Goal: Task Accomplishment & Management: Use online tool/utility

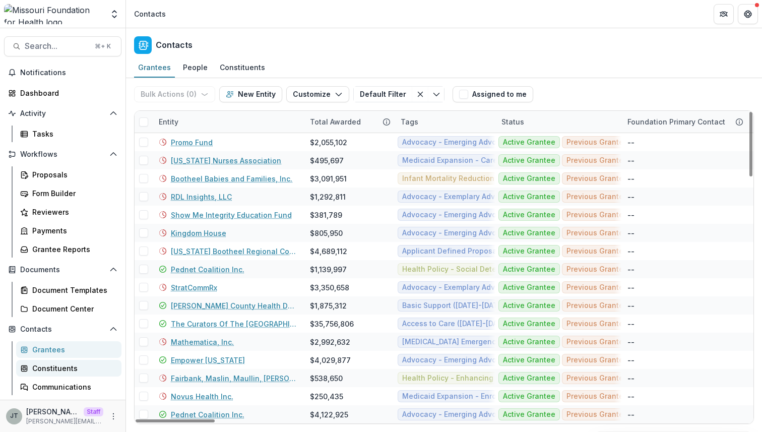
scroll to position [74, 0]
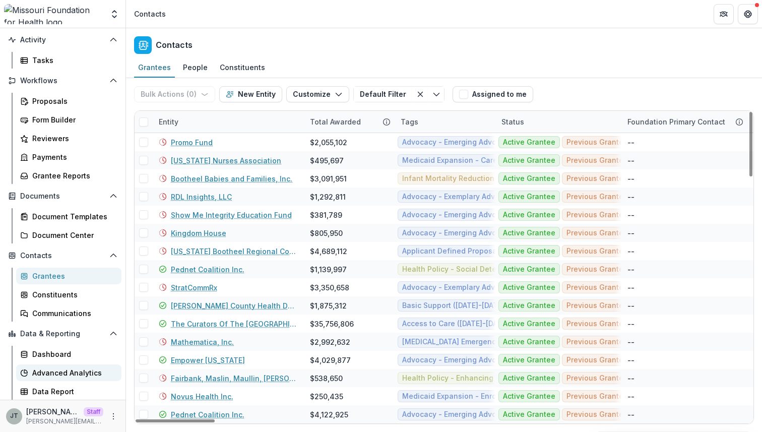
click at [66, 369] on div "Advanced Analytics" at bounding box center [72, 372] width 81 height 11
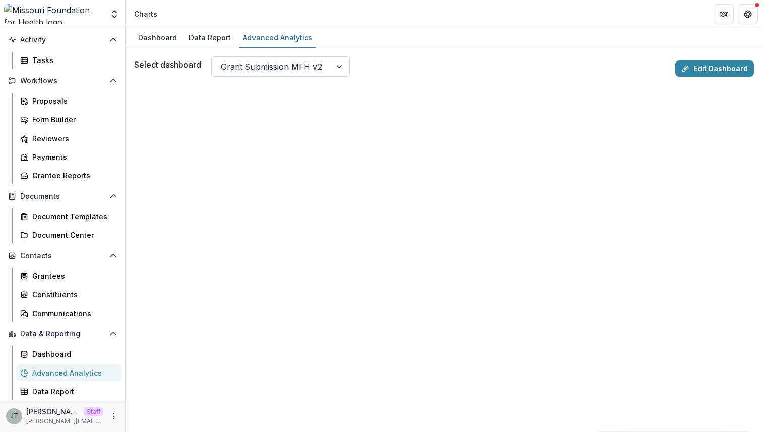
click at [170, 67] on div "Grant Submission MFH v2" at bounding box center [271, 66] width 119 height 16
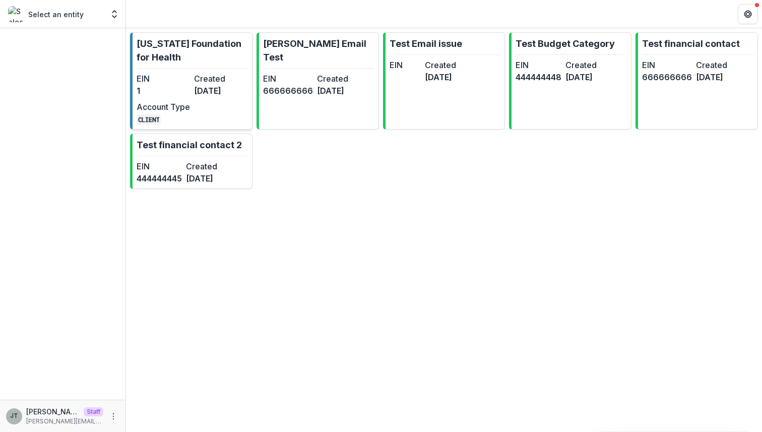
click at [209, 78] on dt "Created" at bounding box center [220, 79] width 53 height 12
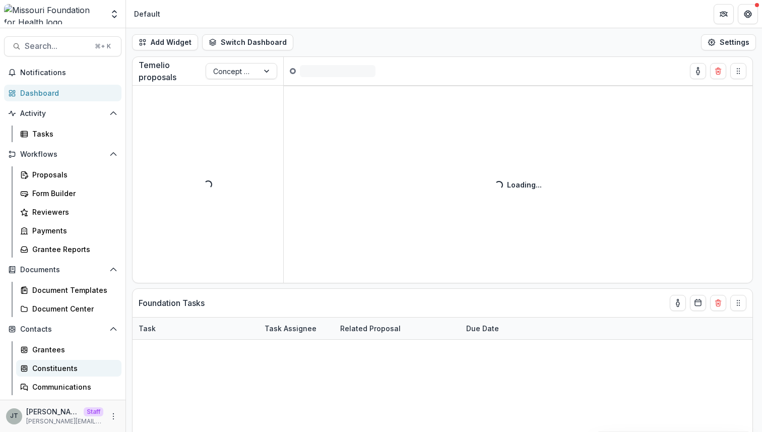
scroll to position [74, 0]
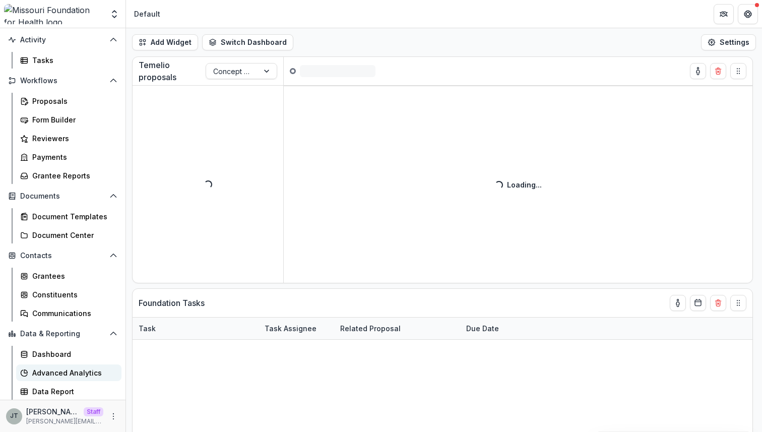
click at [80, 369] on div "Advanced Analytics" at bounding box center [72, 372] width 81 height 11
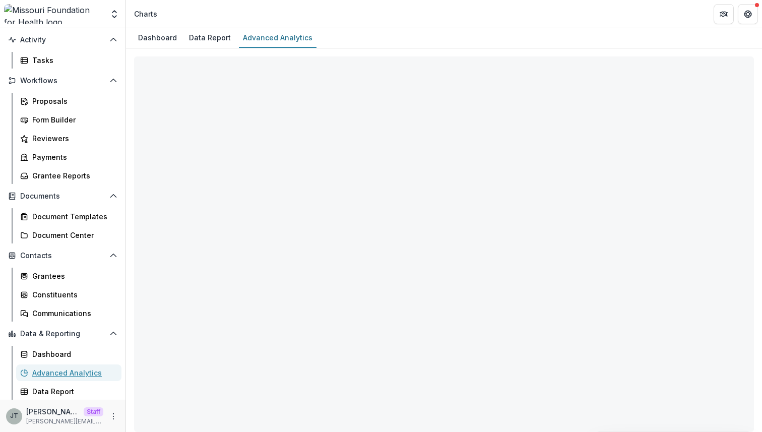
scroll to position [24, 0]
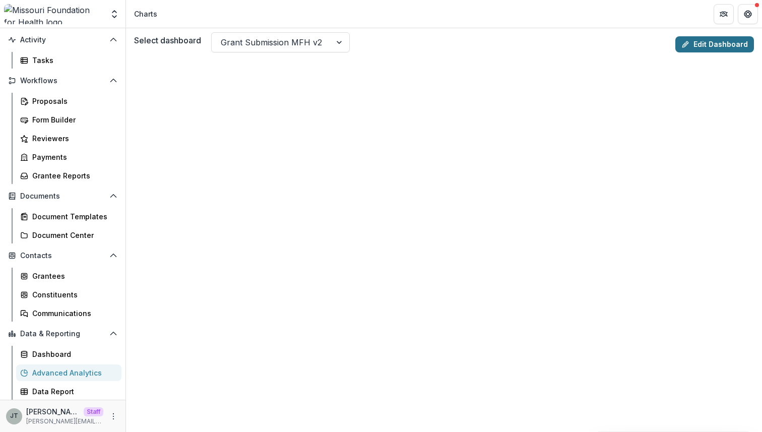
click at [697, 38] on link "Edit Dashboard" at bounding box center [714, 44] width 79 height 16
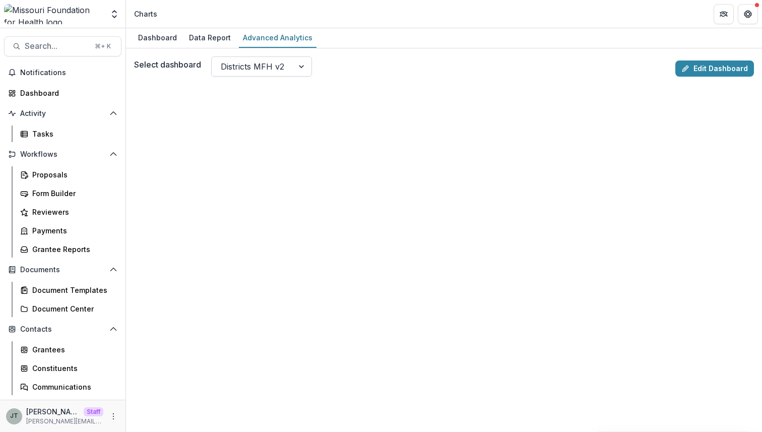
click at [235, 59] on div at bounding box center [253, 66] width 64 height 14
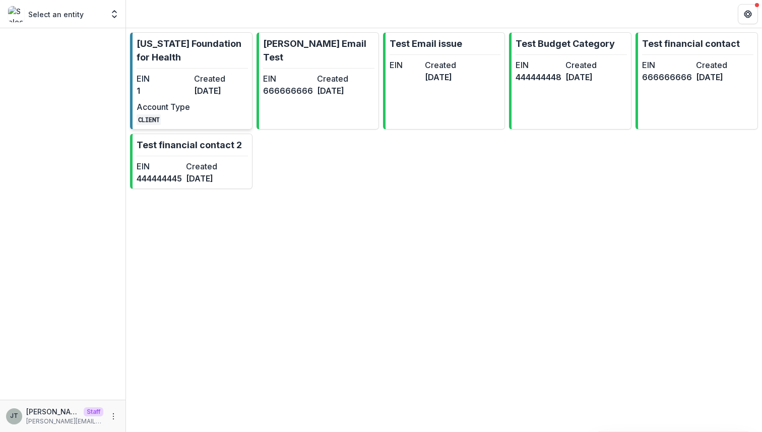
click at [185, 82] on dt "EIN" at bounding box center [163, 79] width 53 height 12
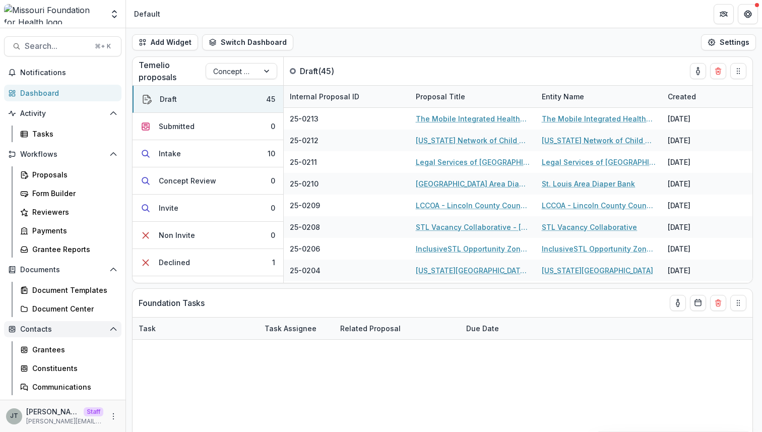
scroll to position [74, 0]
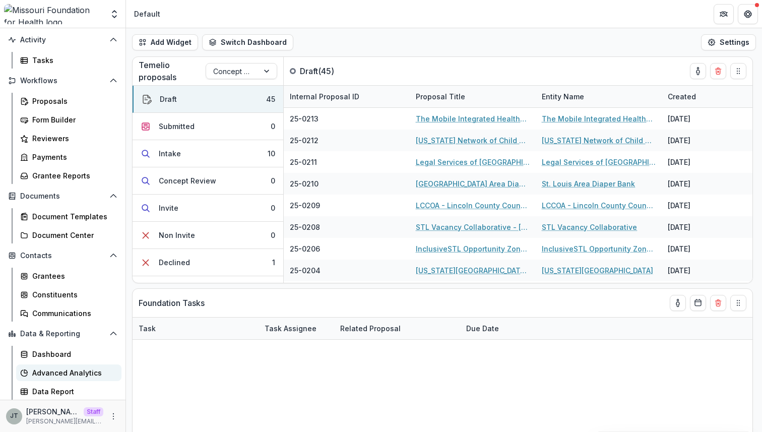
click at [73, 373] on div "Advanced Analytics" at bounding box center [72, 372] width 81 height 11
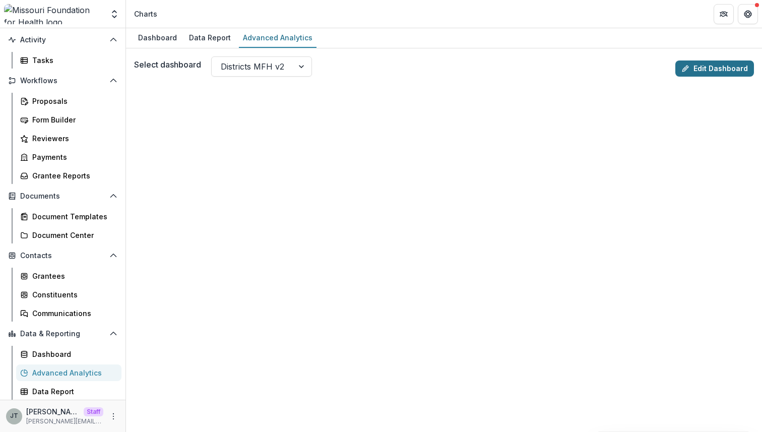
click at [712, 70] on link "Edit Dashboard" at bounding box center [714, 68] width 79 height 16
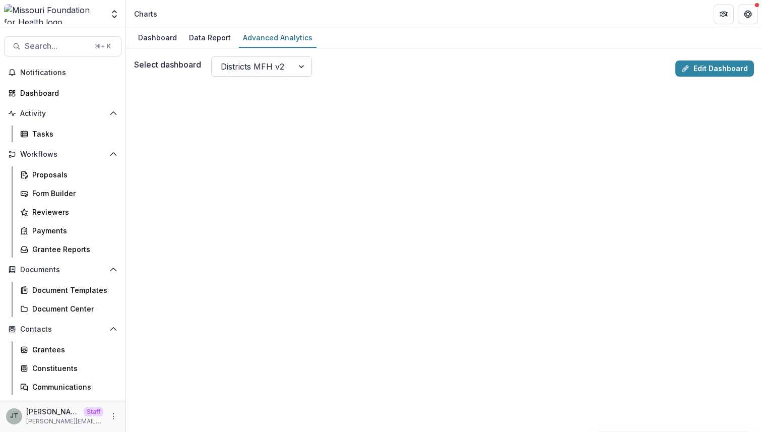
click at [292, 67] on div "Districts MFH v2" at bounding box center [253, 66] width 82 height 16
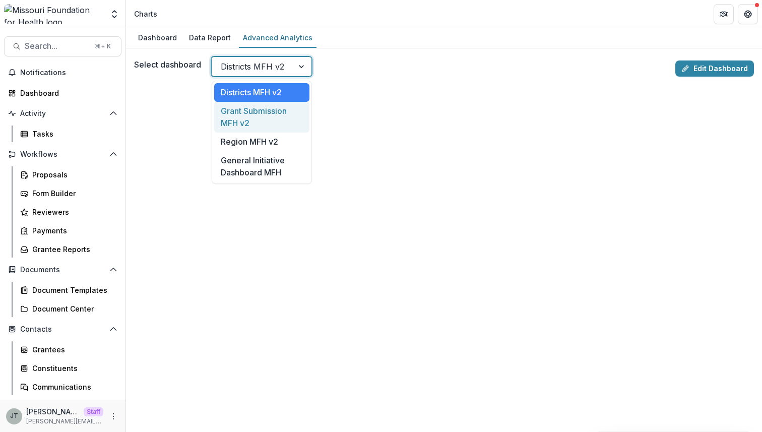
click at [261, 116] on div "Grant Submission MFH v2" at bounding box center [261, 117] width 95 height 31
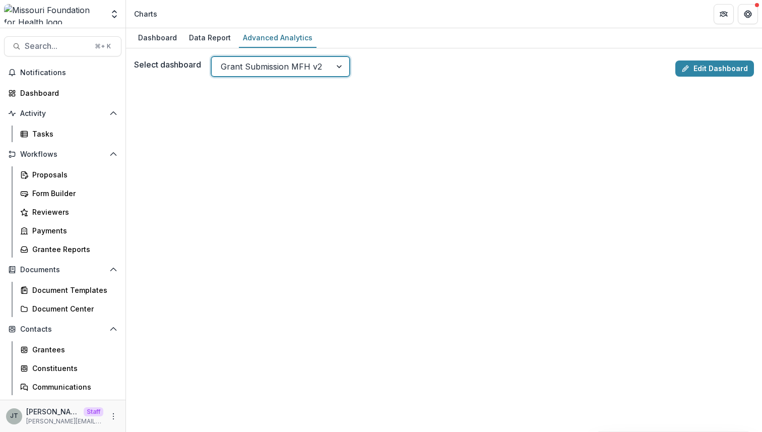
click at [329, 66] on div "Grant Submission MFH v2" at bounding box center [271, 66] width 119 height 16
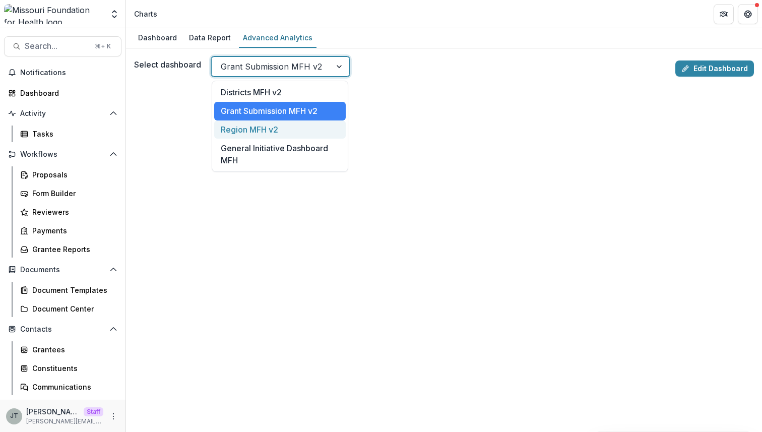
click at [289, 127] on div "Region MFH v2" at bounding box center [280, 129] width 132 height 19
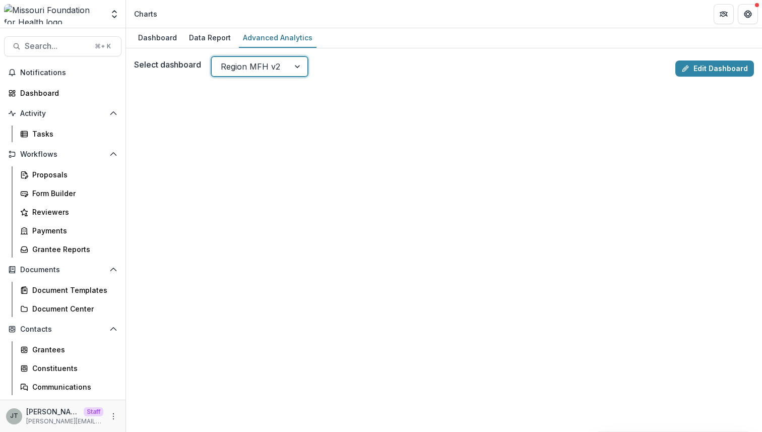
click at [256, 65] on div at bounding box center [250, 66] width 59 height 14
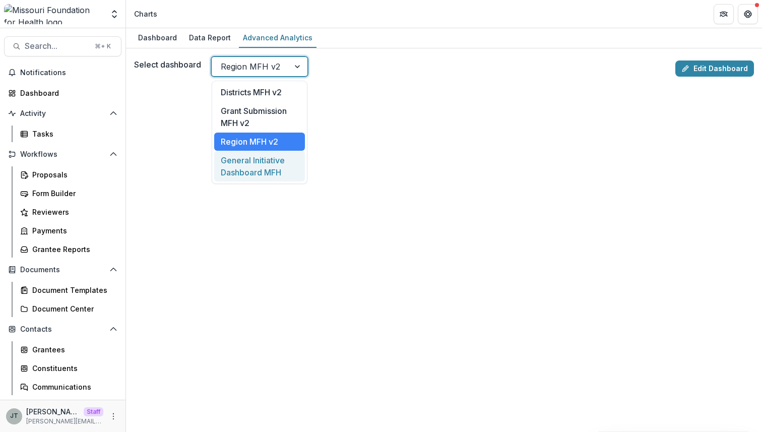
click at [266, 163] on div "General Initiative Dashboard MFH" at bounding box center [259, 166] width 91 height 31
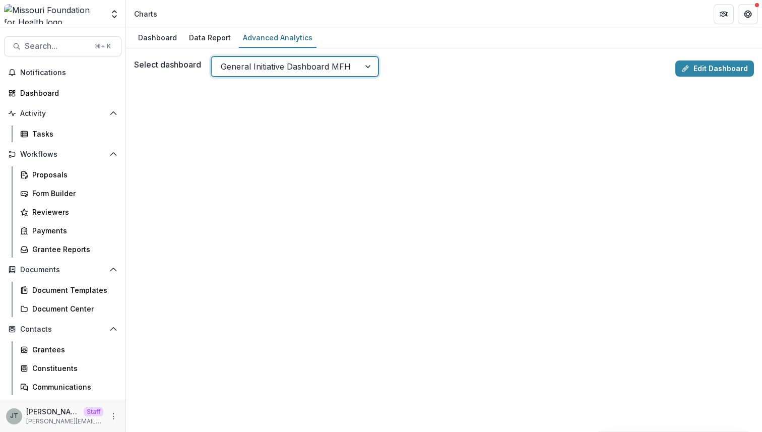
click at [293, 68] on div at bounding box center [286, 66] width 130 height 14
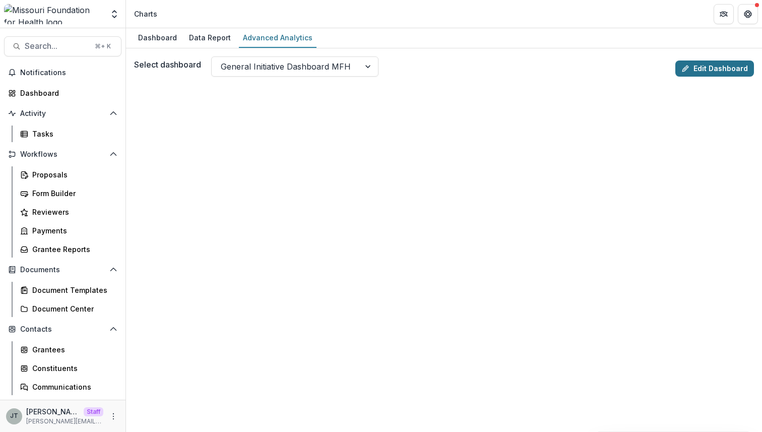
click at [718, 71] on link "Edit Dashboard" at bounding box center [714, 68] width 79 height 16
click at [297, 65] on div at bounding box center [292, 66] width 142 height 14
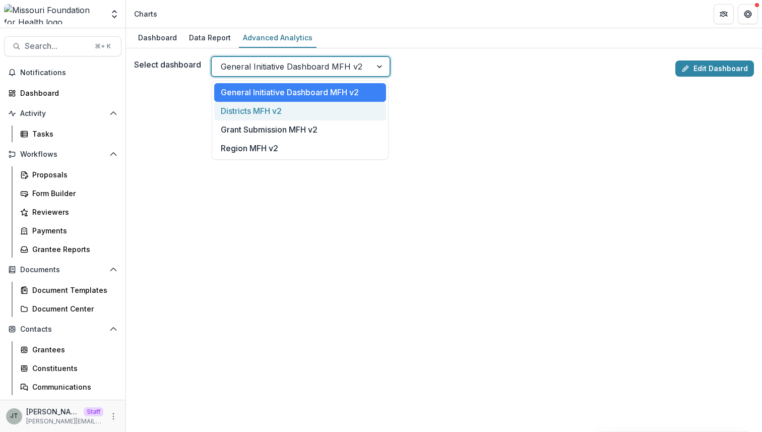
click at [272, 105] on div "Districts MFH v2" at bounding box center [300, 111] width 172 height 19
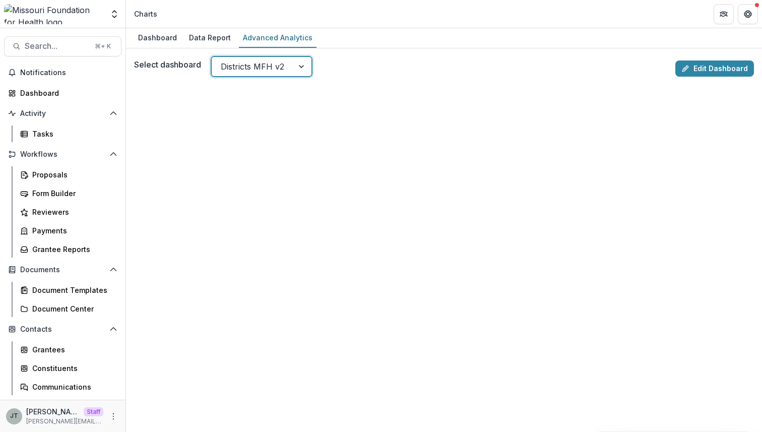
click at [258, 64] on div at bounding box center [253, 66] width 64 height 14
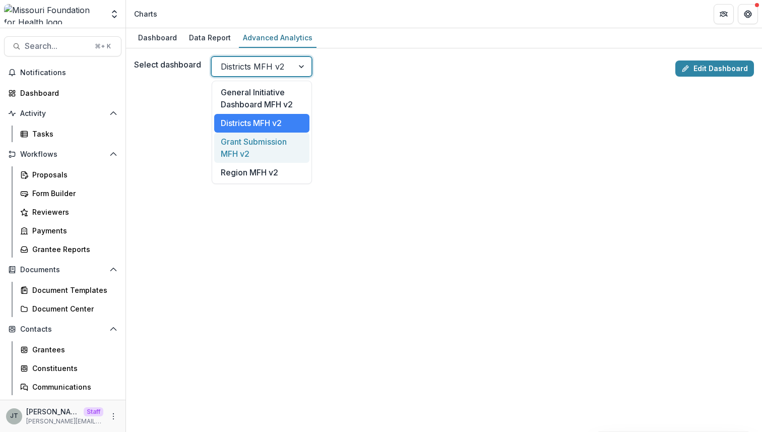
click at [245, 145] on div "Grant Submission MFH v2" at bounding box center [261, 148] width 95 height 31
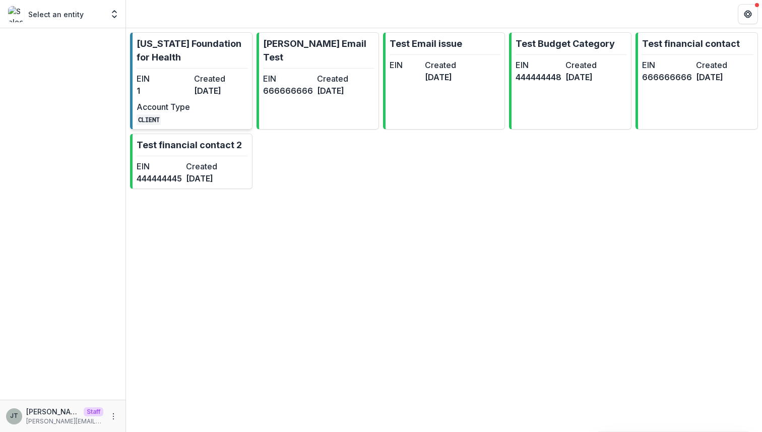
click at [217, 72] on link "[US_STATE] Foundation for Health EIN 1 Created [DATE] Account Type CLIENT" at bounding box center [191, 80] width 122 height 97
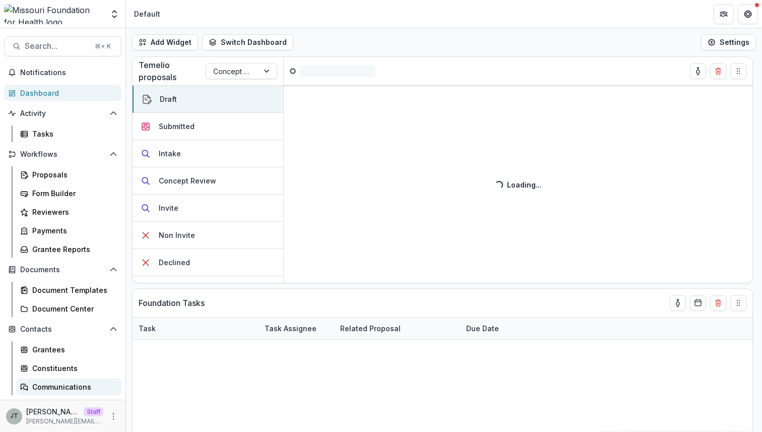
scroll to position [74, 0]
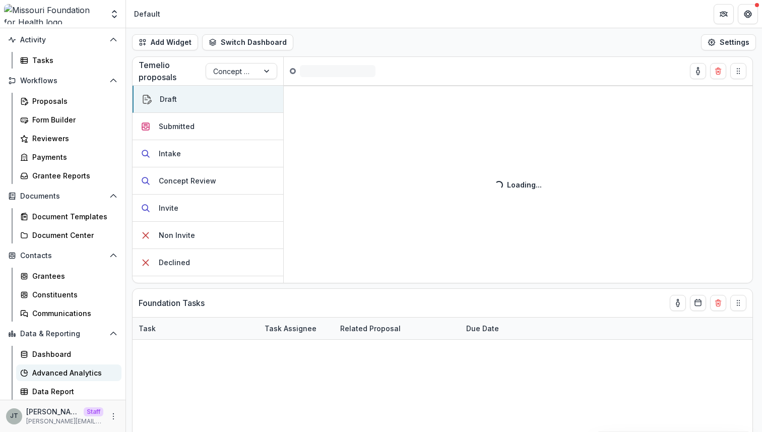
click at [52, 372] on div "Advanced Analytics" at bounding box center [72, 372] width 81 height 11
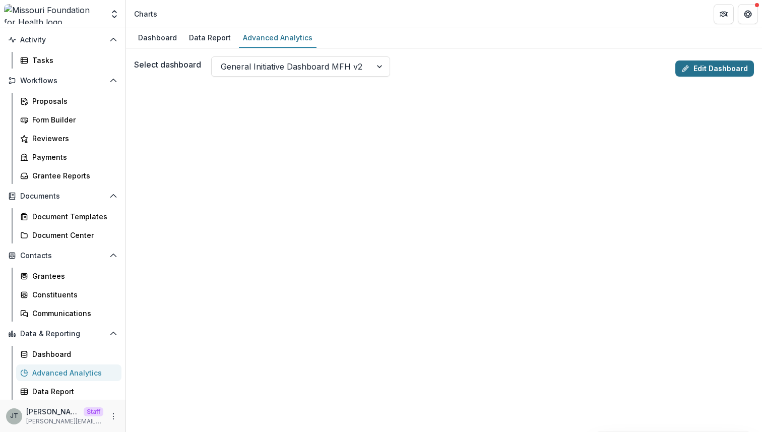
click at [698, 67] on link "Edit Dashboard" at bounding box center [714, 68] width 79 height 16
